Goal: Transaction & Acquisition: Purchase product/service

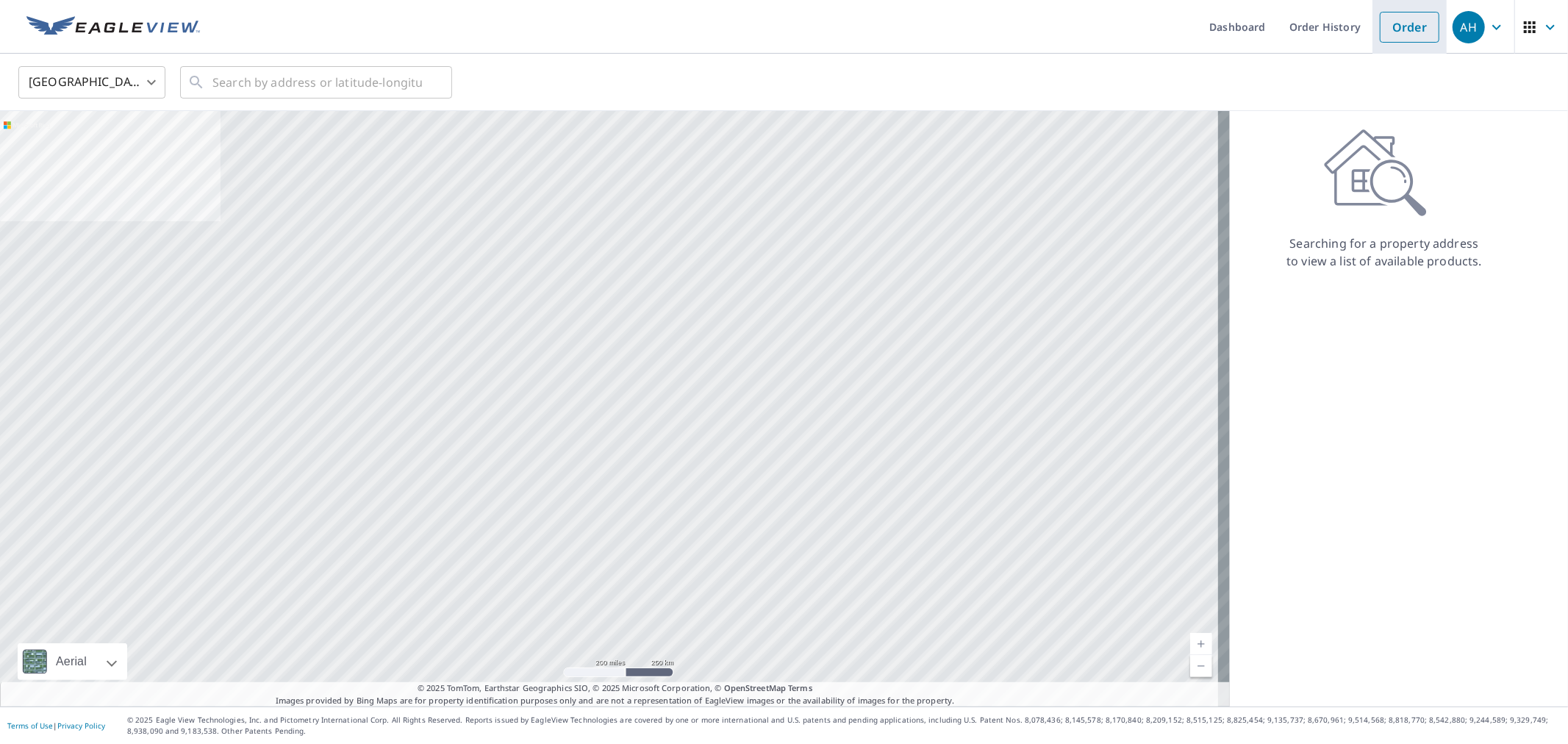
click at [1420, 35] on link "Order" at bounding box center [1409, 27] width 59 height 31
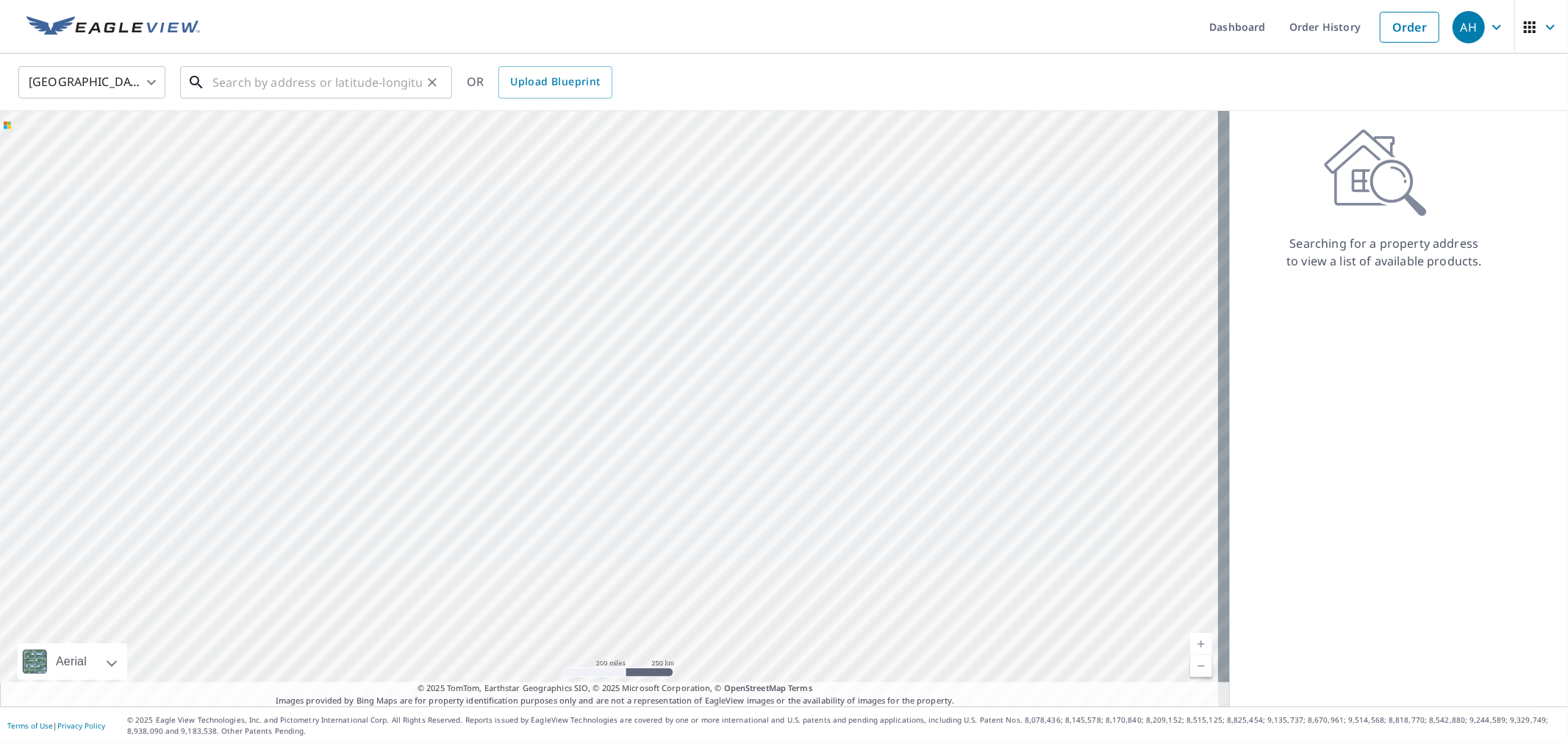
click at [252, 83] on input "text" at bounding box center [317, 82] width 209 height 41
paste input "[STREET_ADDRESS]"
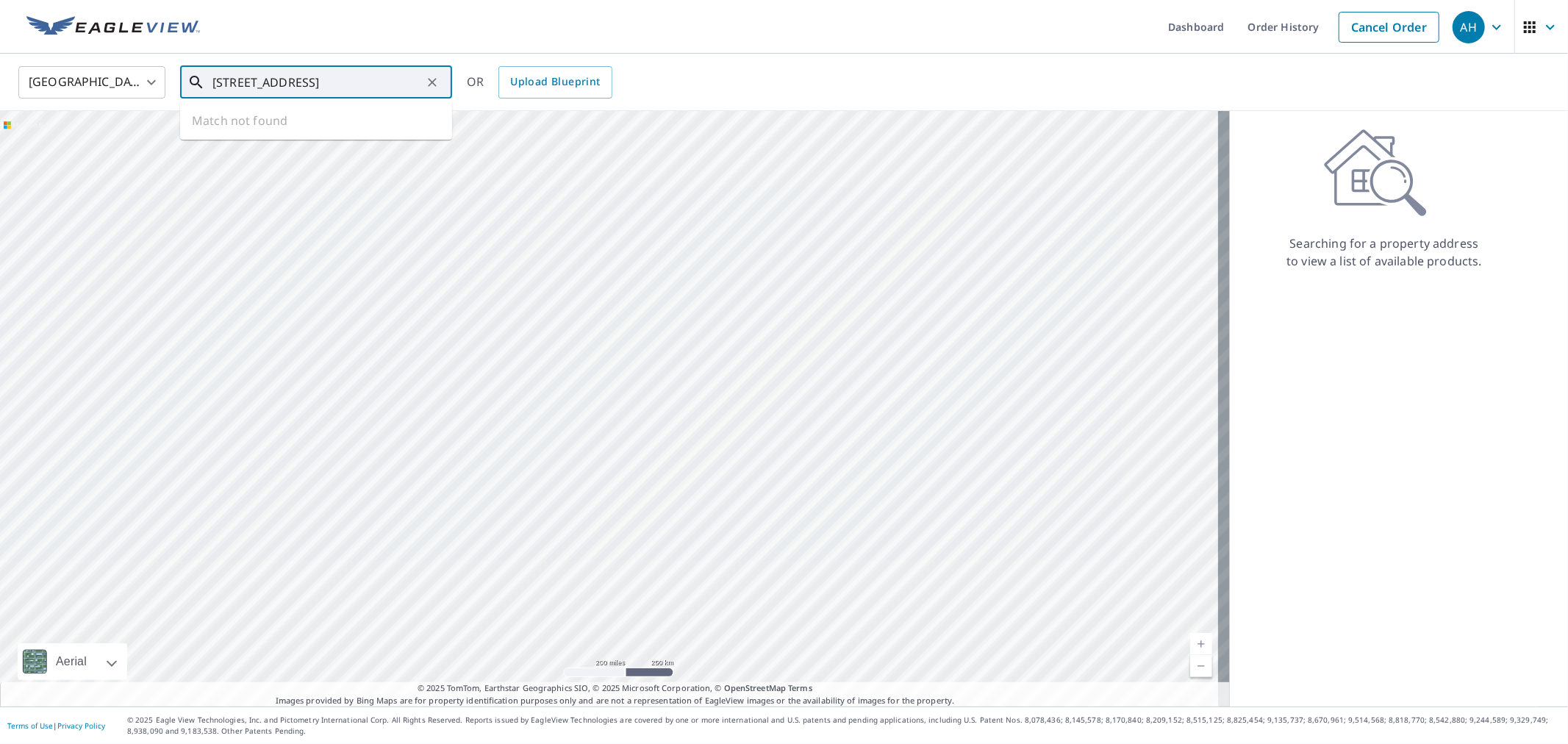
scroll to position [0, 3]
type input "[STREET_ADDRESS]"
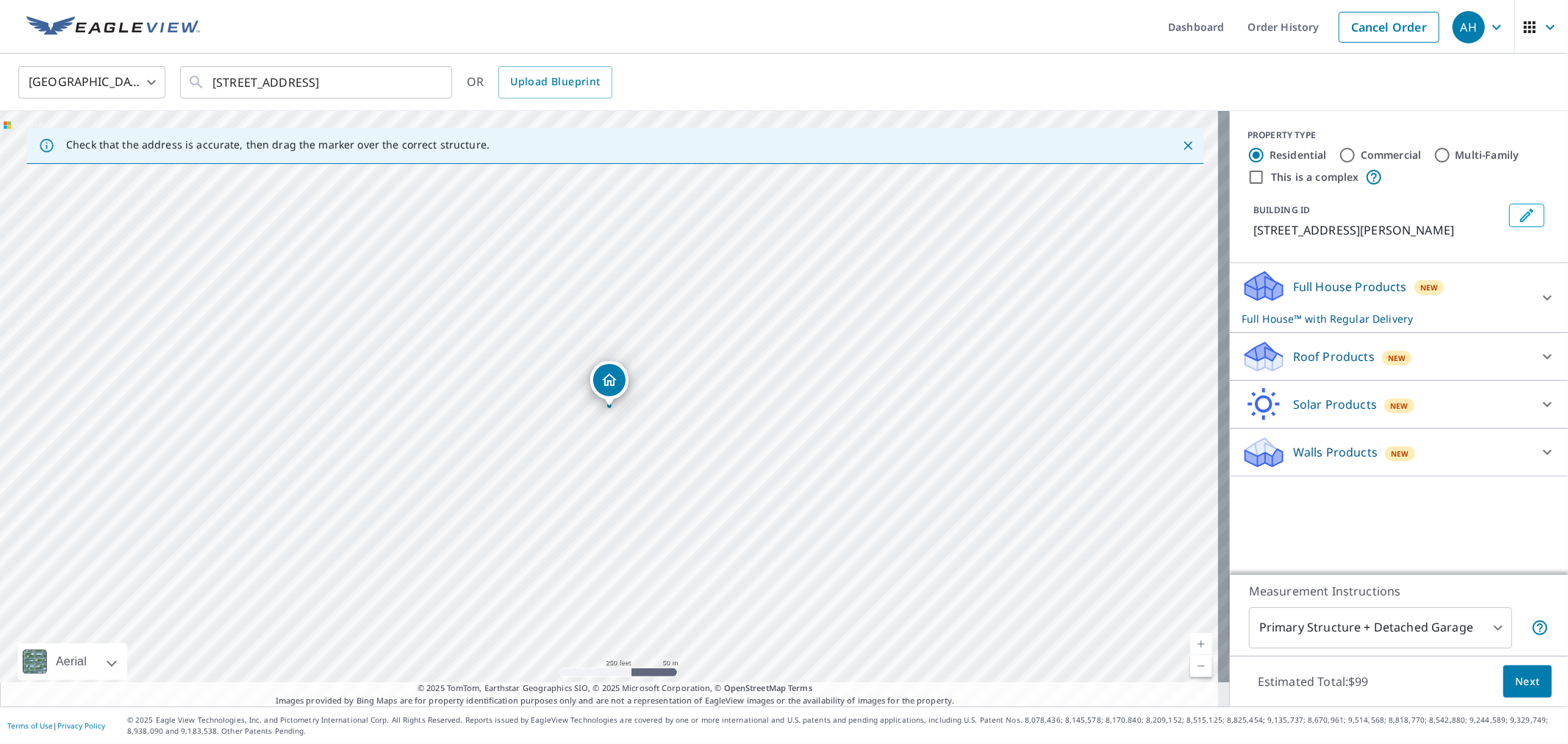
click at [1309, 366] on div "Roof Products New" at bounding box center [1385, 356] width 288 height 35
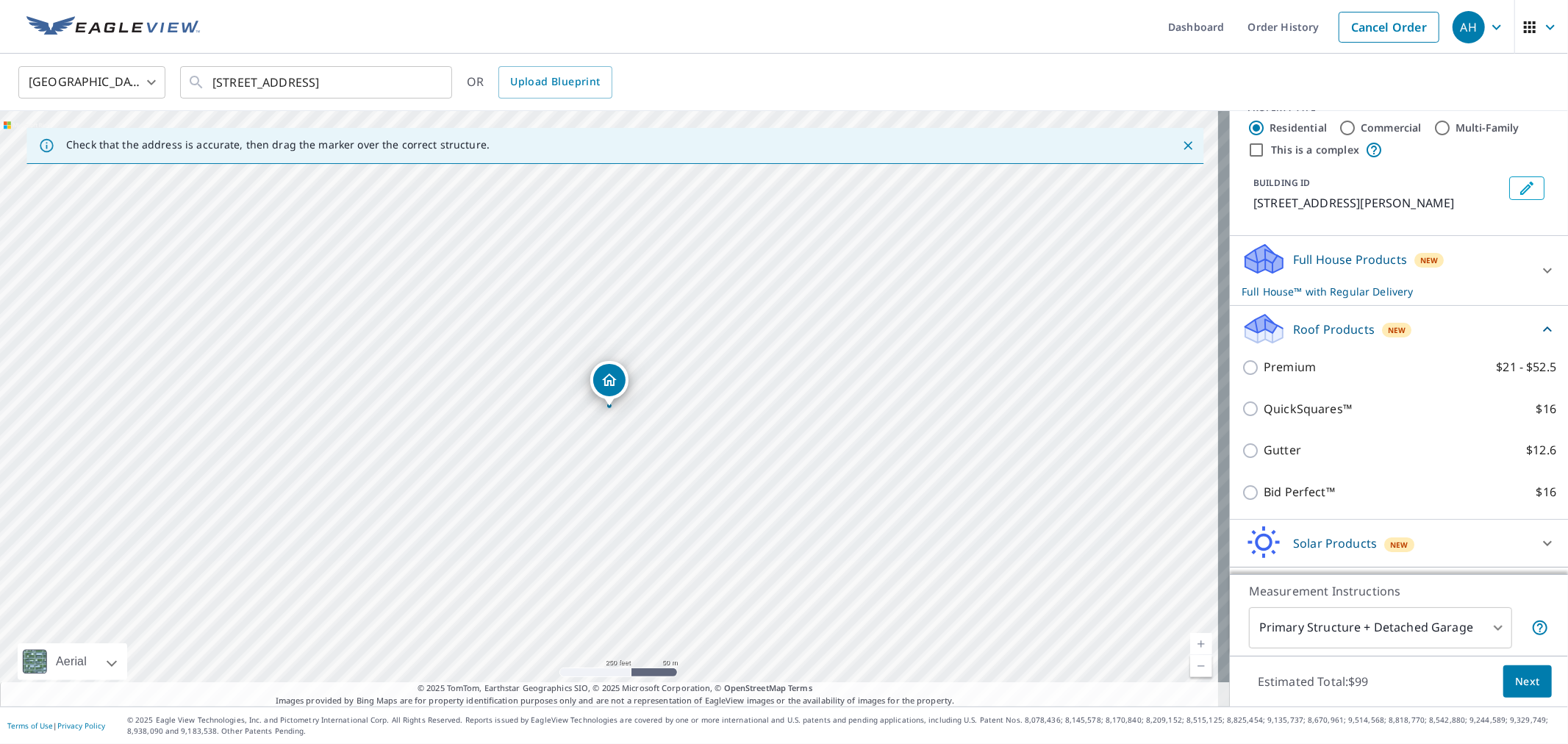
scroll to position [67, 0]
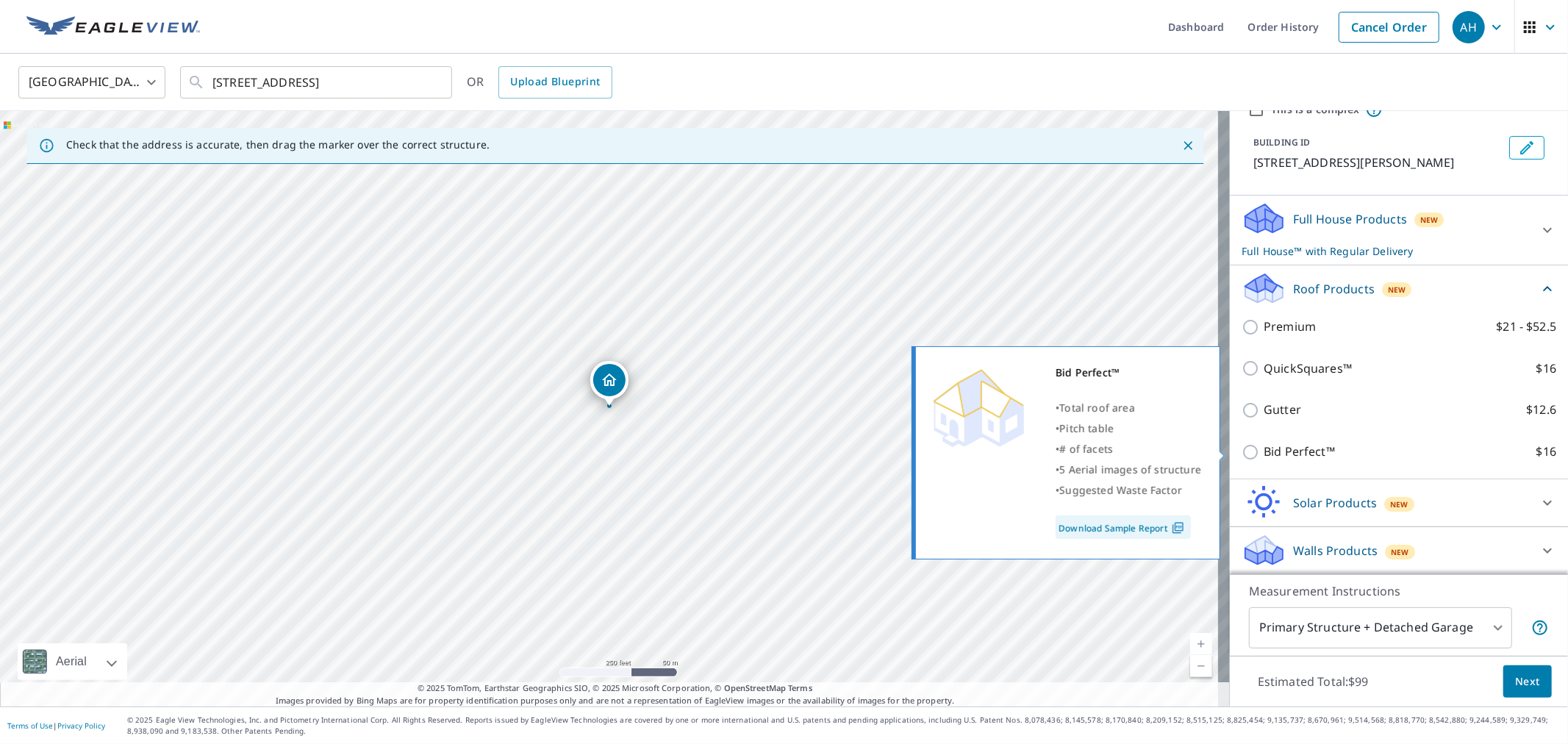
click at [1286, 446] on p "Bid Perfect™" at bounding box center [1299, 451] width 71 height 19
click at [1264, 446] on input "Bid Perfect™ $16" at bounding box center [1252, 452] width 22 height 18
checkbox input "true"
checkbox input "false"
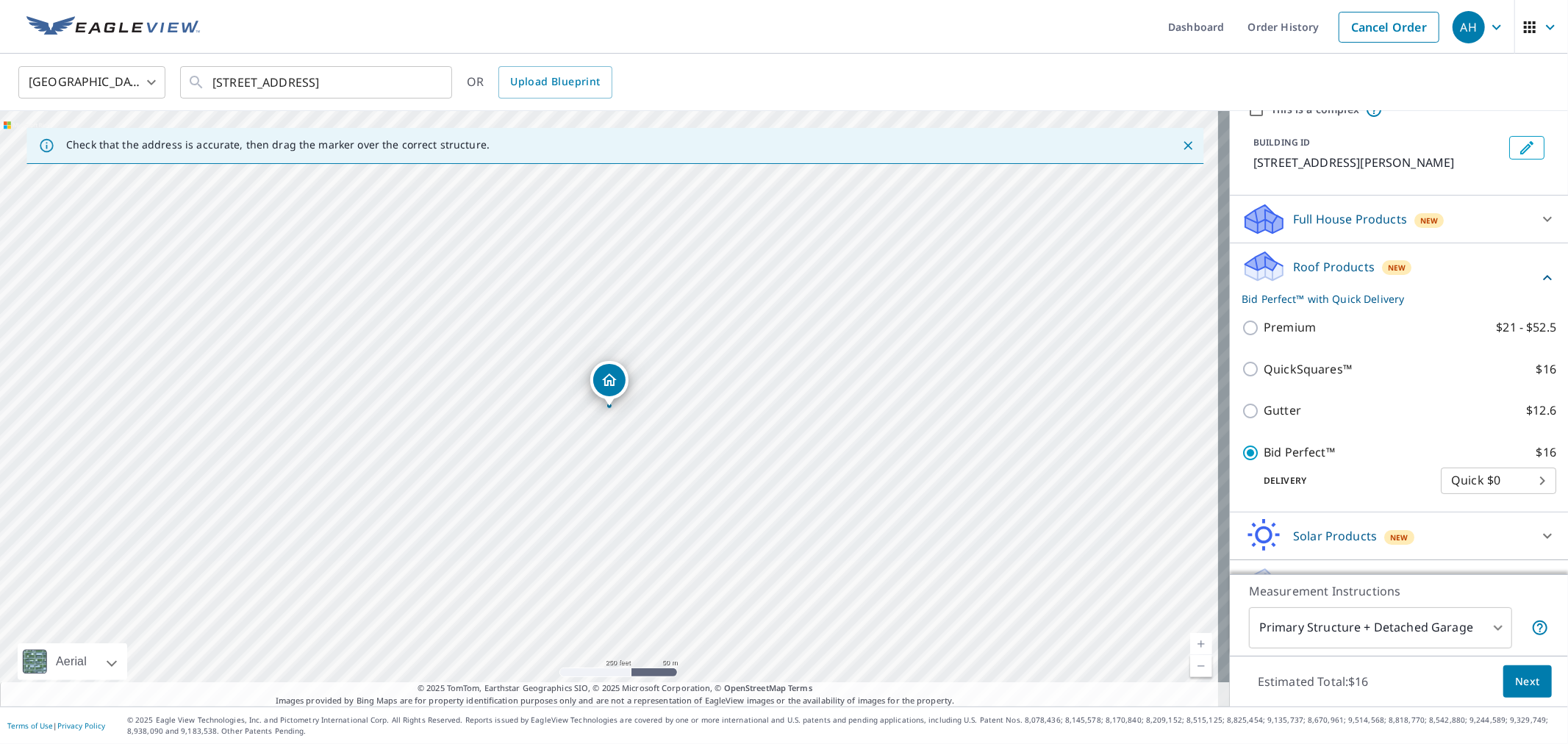
click at [1525, 685] on span "Next" at bounding box center [1527, 682] width 25 height 19
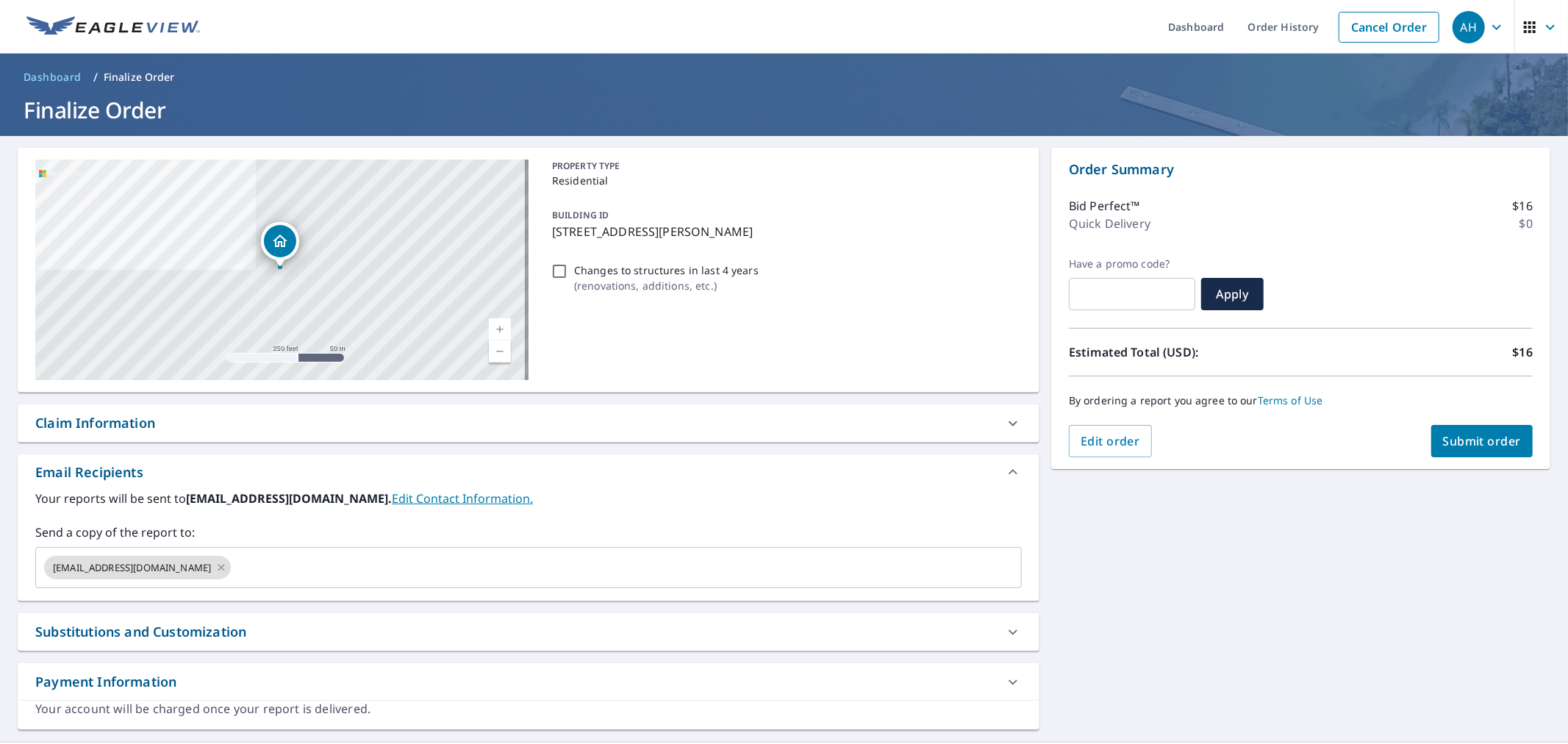
click at [233, 559] on input "text" at bounding box center [613, 568] width 761 height 28
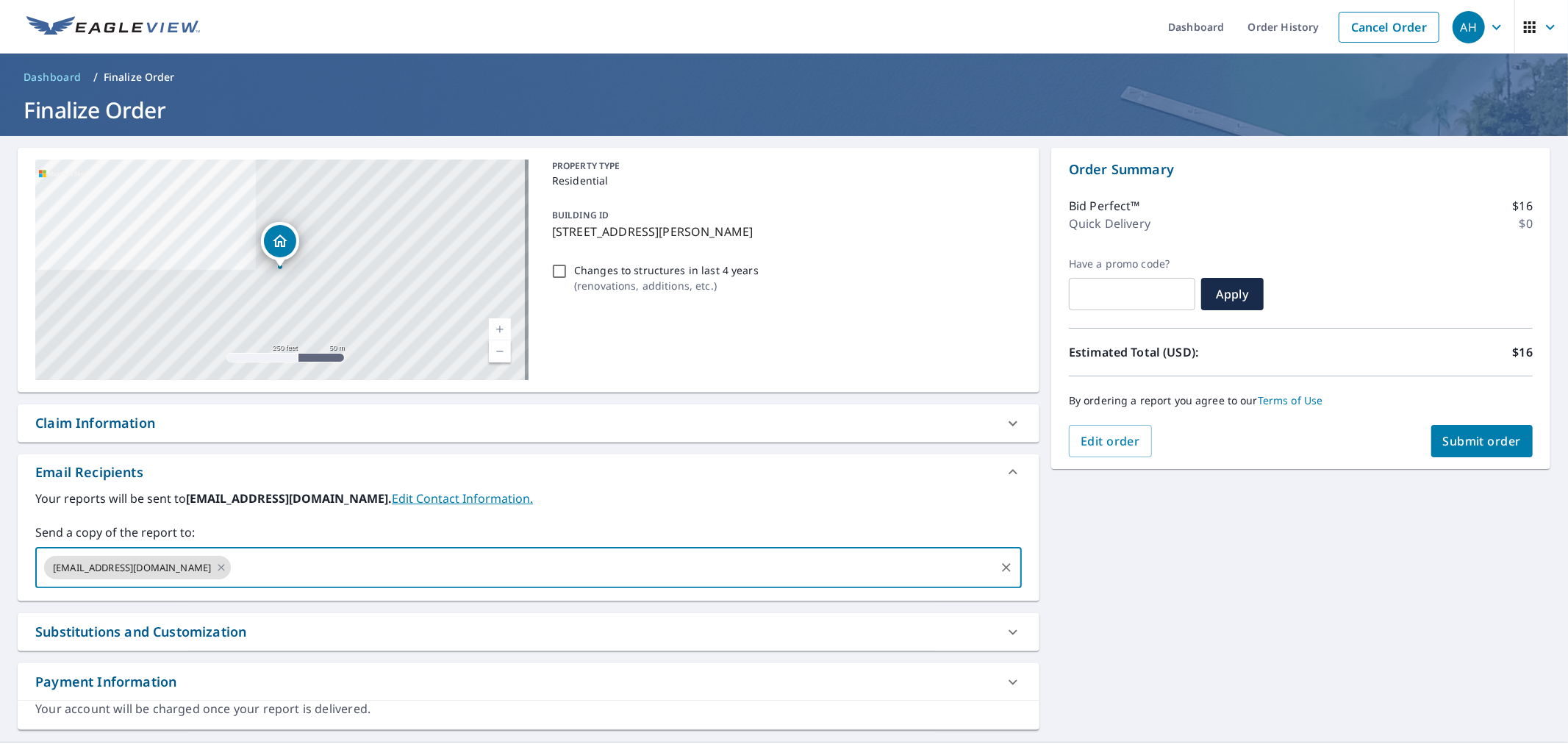
paste input "[PERSON_NAME][EMAIL_ADDRESS][DOMAIN_NAME]"
type input "[PERSON_NAME][EMAIL_ADDRESS][DOMAIN_NAME]"
click at [1468, 438] on span "Submit order" at bounding box center [1482, 441] width 79 height 16
checkbox input "true"
